Goal: Task Accomplishment & Management: Complete application form

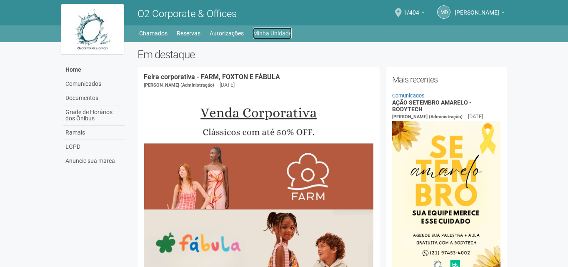
click at [264, 34] on link "Minha Unidade" at bounding box center [272, 34] width 39 height 12
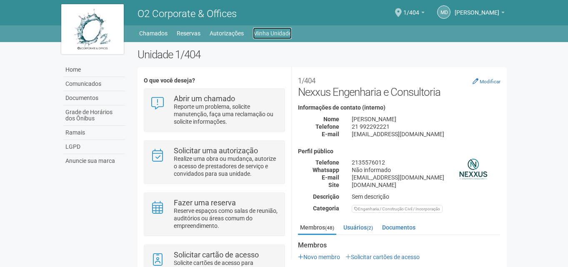
click at [278, 31] on link "Minha Unidade" at bounding box center [272, 34] width 39 height 12
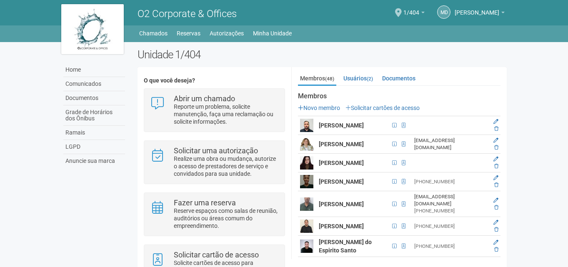
scroll to position [83, 0]
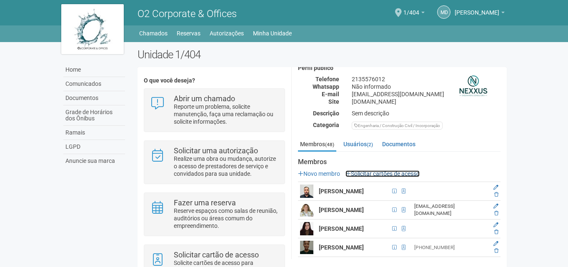
click at [375, 172] on link "Solicitar cartões de acesso" at bounding box center [382, 173] width 74 height 7
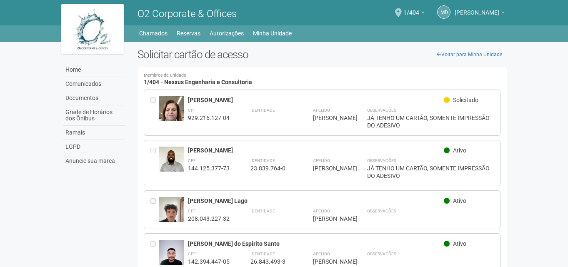
click at [466, 17] on link "[PERSON_NAME]" at bounding box center [480, 13] width 50 height 7
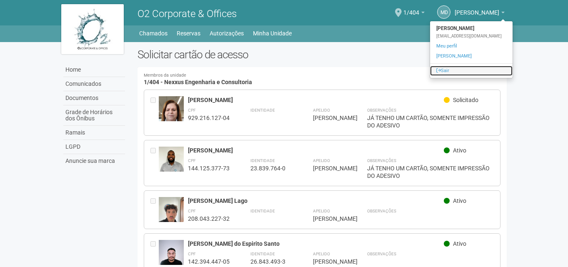
click at [443, 72] on link "Sair" at bounding box center [471, 71] width 83 height 10
